Goal: Task Accomplishment & Management: Manage account settings

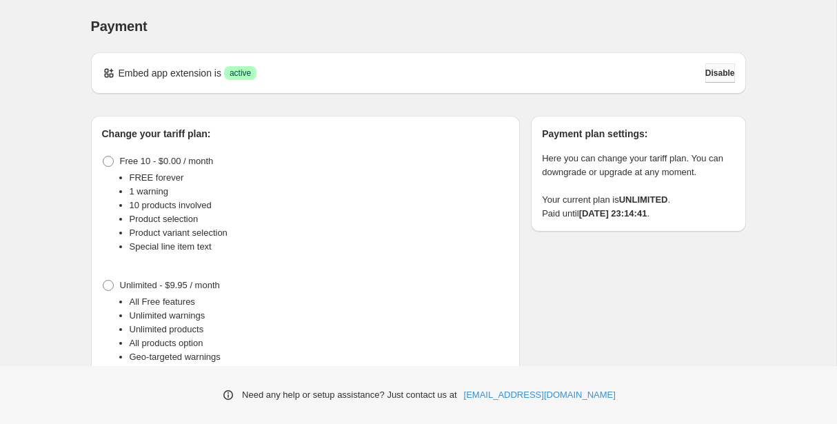
click at [714, 74] on span "Disable" at bounding box center [720, 73] width 30 height 11
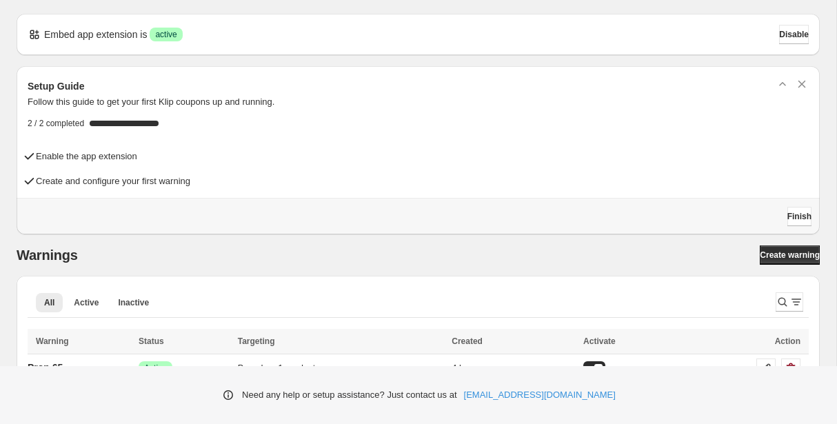
scroll to position [32, 0]
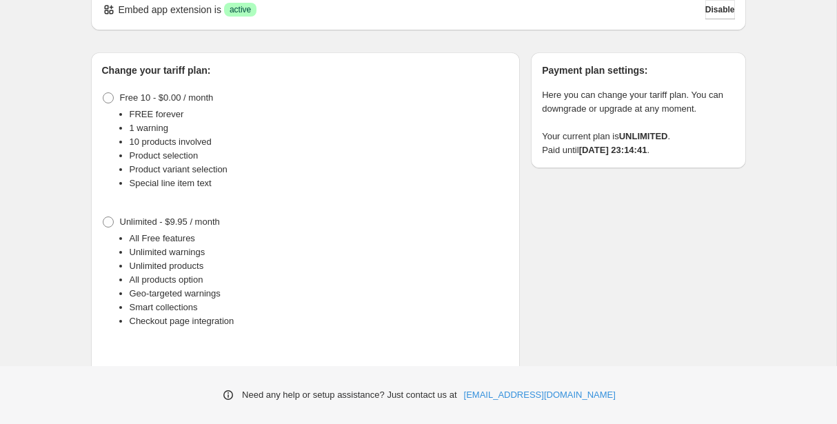
scroll to position [62, 0]
click at [110, 95] on span at bounding box center [108, 99] width 11 height 11
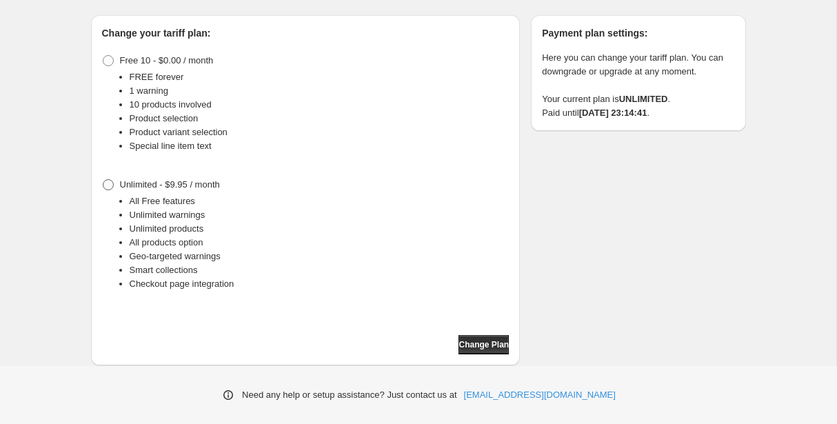
click at [113, 182] on span at bounding box center [108, 184] width 12 height 12
click at [111, 54] on label "Free 10 - $0.00 / month" at bounding box center [158, 60] width 112 height 19
click at [488, 344] on span "Change Plan" at bounding box center [483, 344] width 50 height 11
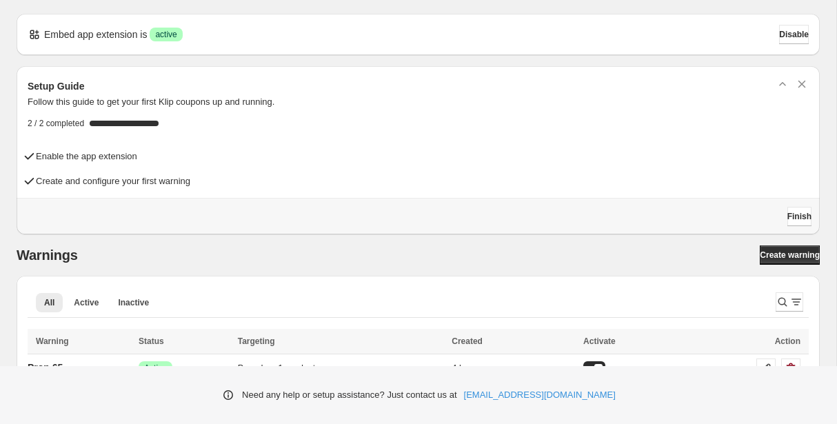
scroll to position [32, 0]
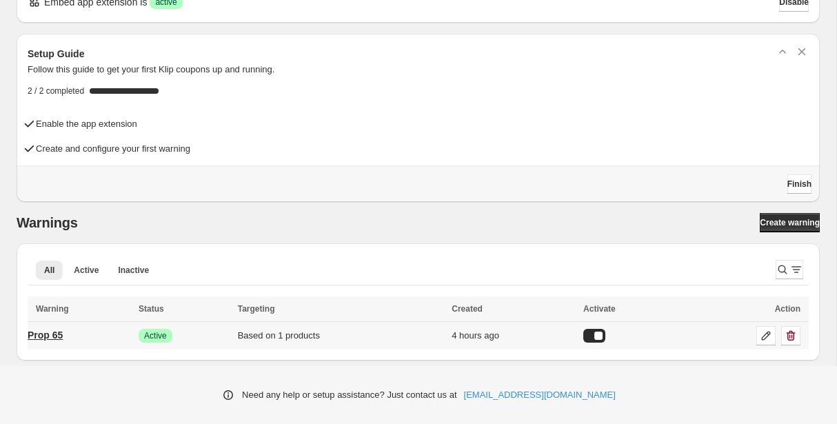
click at [63, 335] on p "Prop 65" at bounding box center [45, 335] width 35 height 14
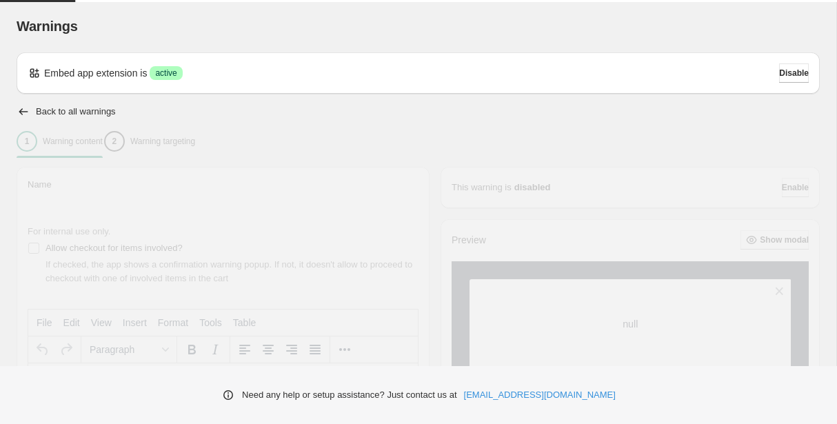
type input "*******"
type input "***"
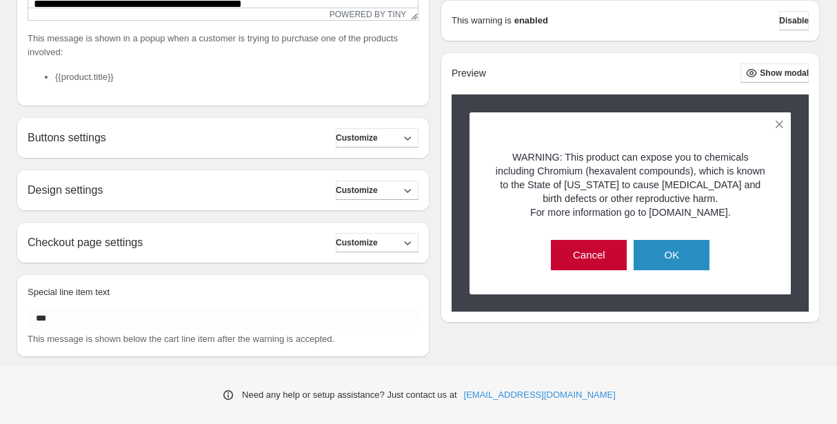
scroll to position [448, 0]
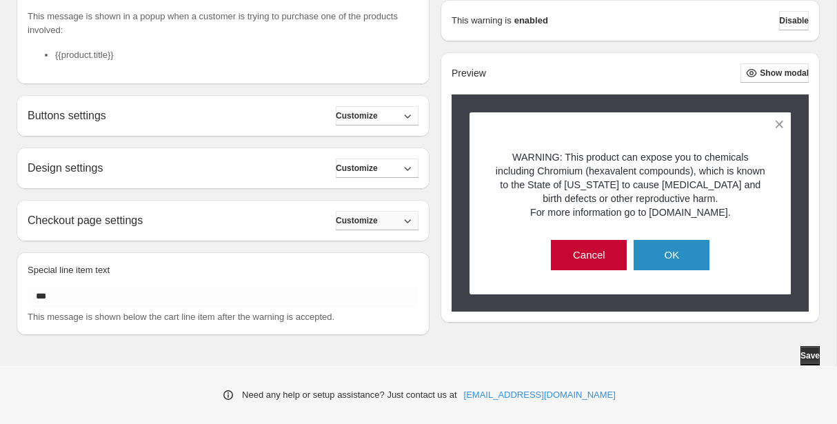
click at [369, 226] on button "Customize" at bounding box center [377, 220] width 83 height 19
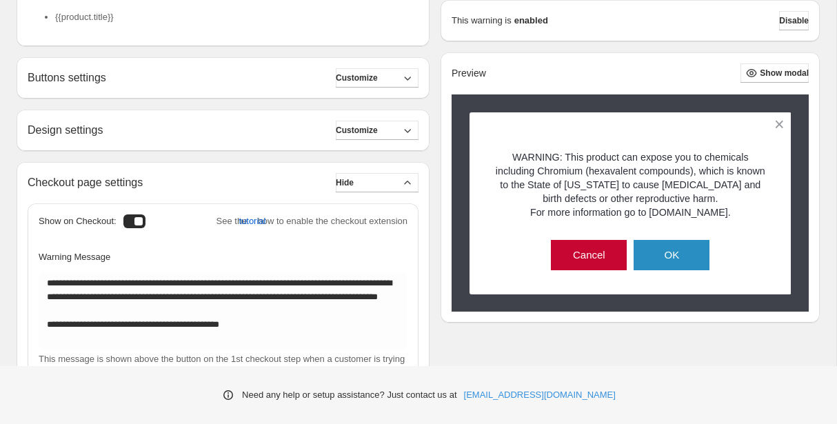
scroll to position [499, 0]
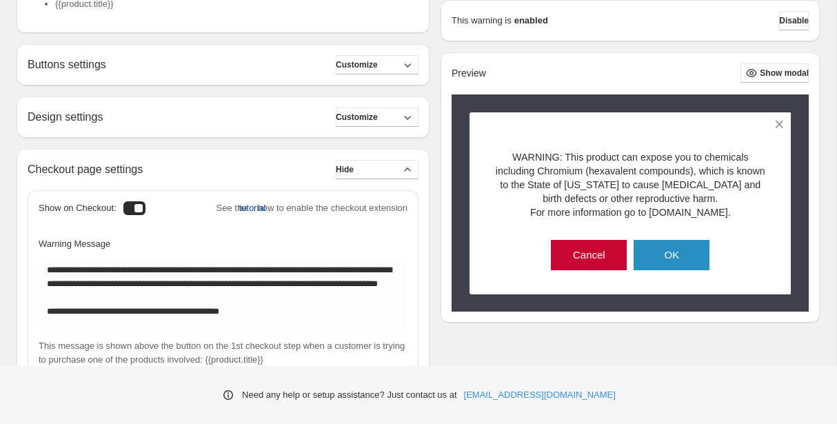
click at [238, 209] on span "tutorial" at bounding box center [251, 208] width 27 height 14
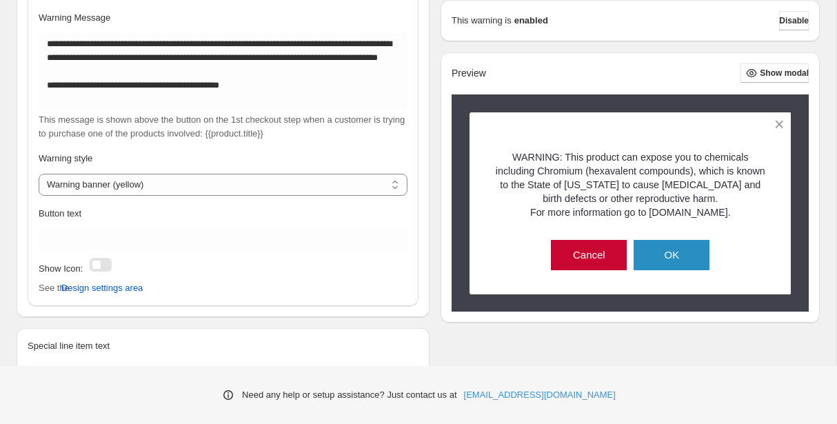
scroll to position [740, 0]
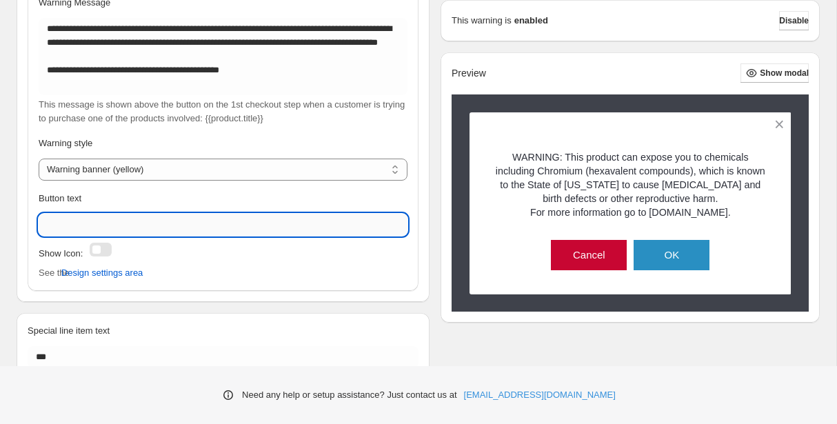
click at [111, 230] on input "Button text" at bounding box center [223, 225] width 369 height 22
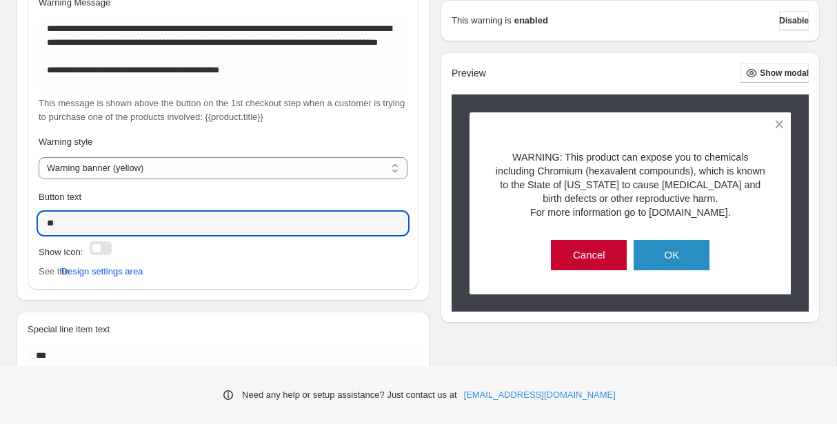
type input "**"
click at [102, 249] on div at bounding box center [101, 248] width 22 height 14
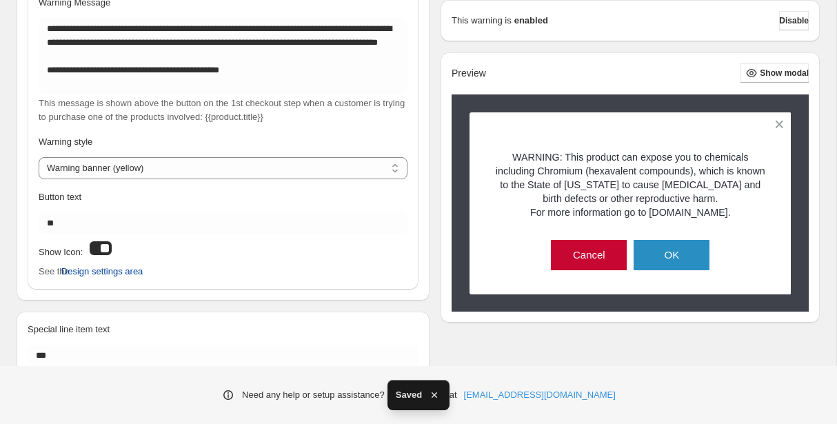
click at [136, 274] on span "Design settings area" at bounding box center [102, 272] width 82 height 14
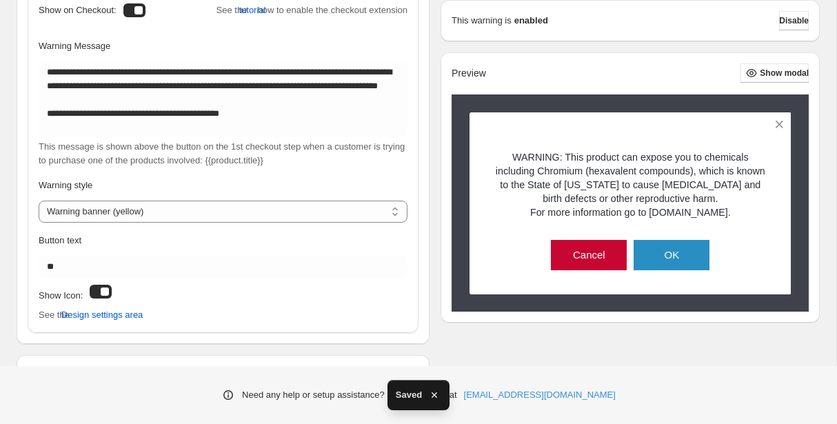
scroll to position [799, 0]
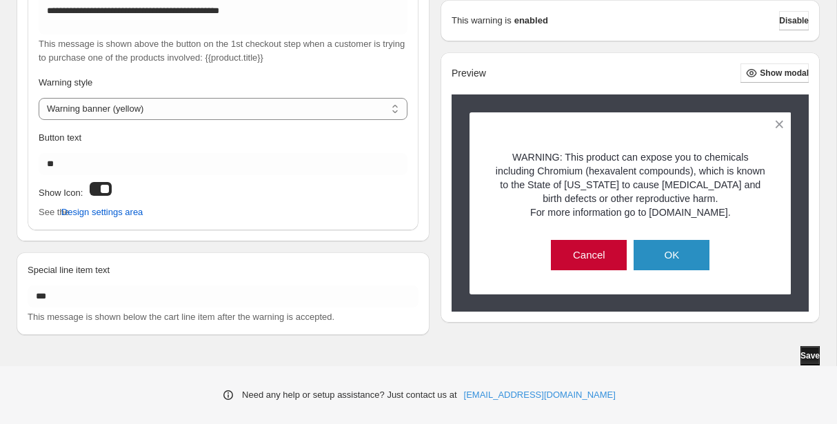
click at [810, 362] on button "Save" at bounding box center [809, 355] width 19 height 19
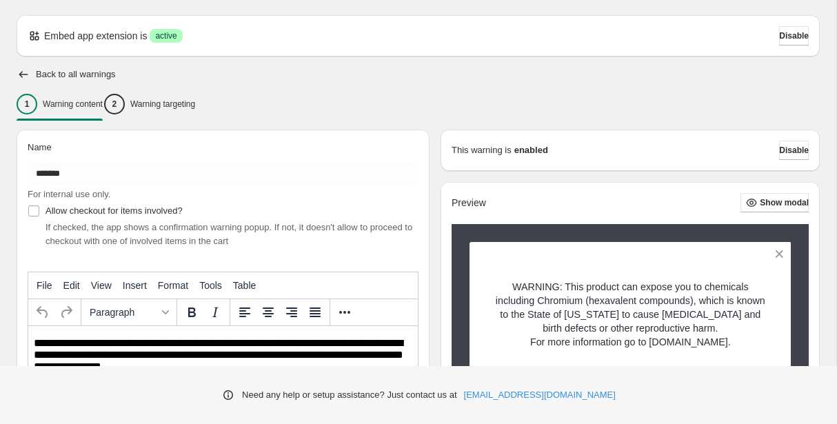
scroll to position [0, 0]
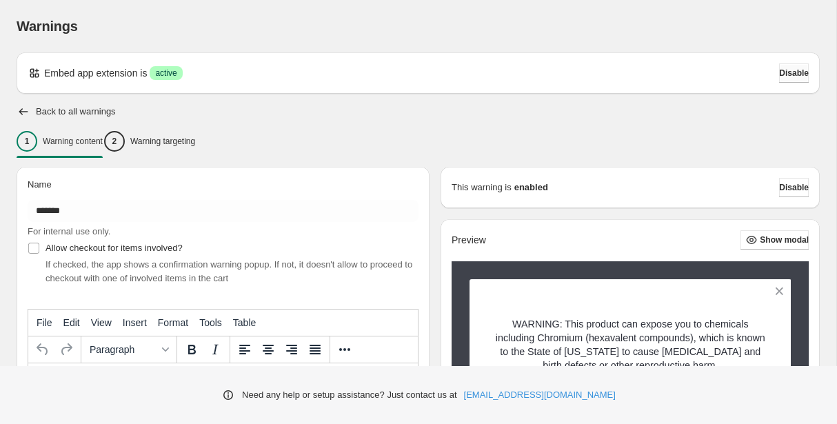
click at [786, 79] on button "Disable" at bounding box center [794, 72] width 30 height 19
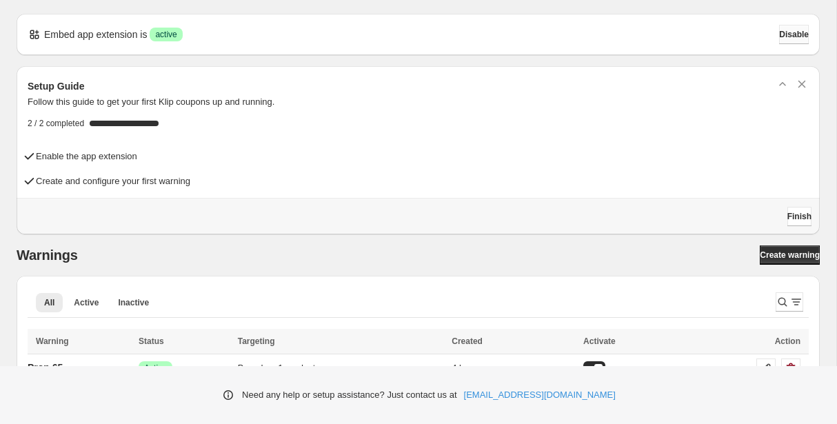
click at [788, 39] on span "Disable" at bounding box center [794, 34] width 30 height 11
